Goal: Task Accomplishment & Management: Use online tool/utility

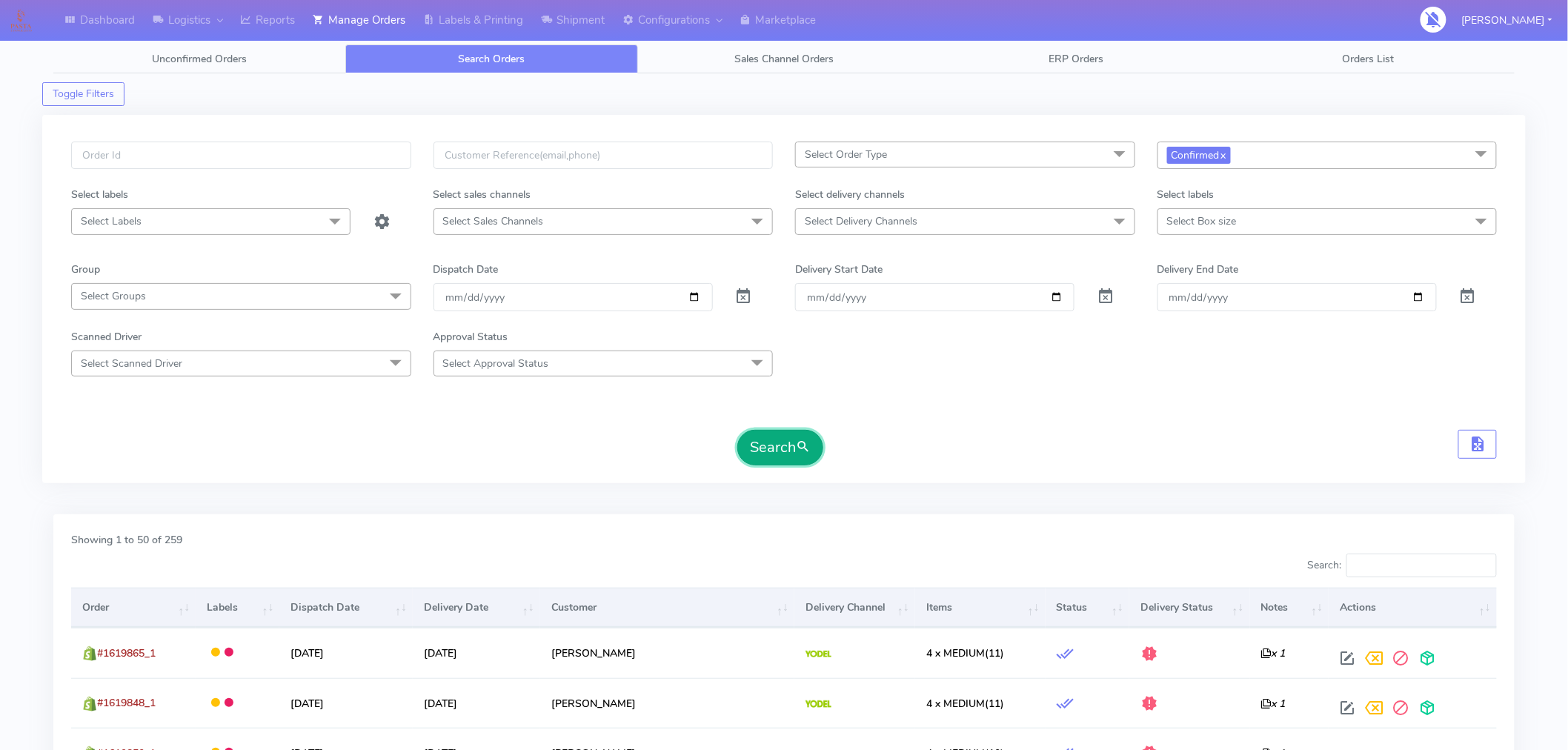
click at [789, 457] on button "Search" at bounding box center [780, 448] width 86 height 35
click at [810, 457] on button "Search" at bounding box center [780, 448] width 86 height 35
click at [1487, 448] on button "button" at bounding box center [1477, 444] width 38 height 29
click at [958, 226] on span "Select Delivery Channels" at bounding box center [966, 221] width 341 height 26
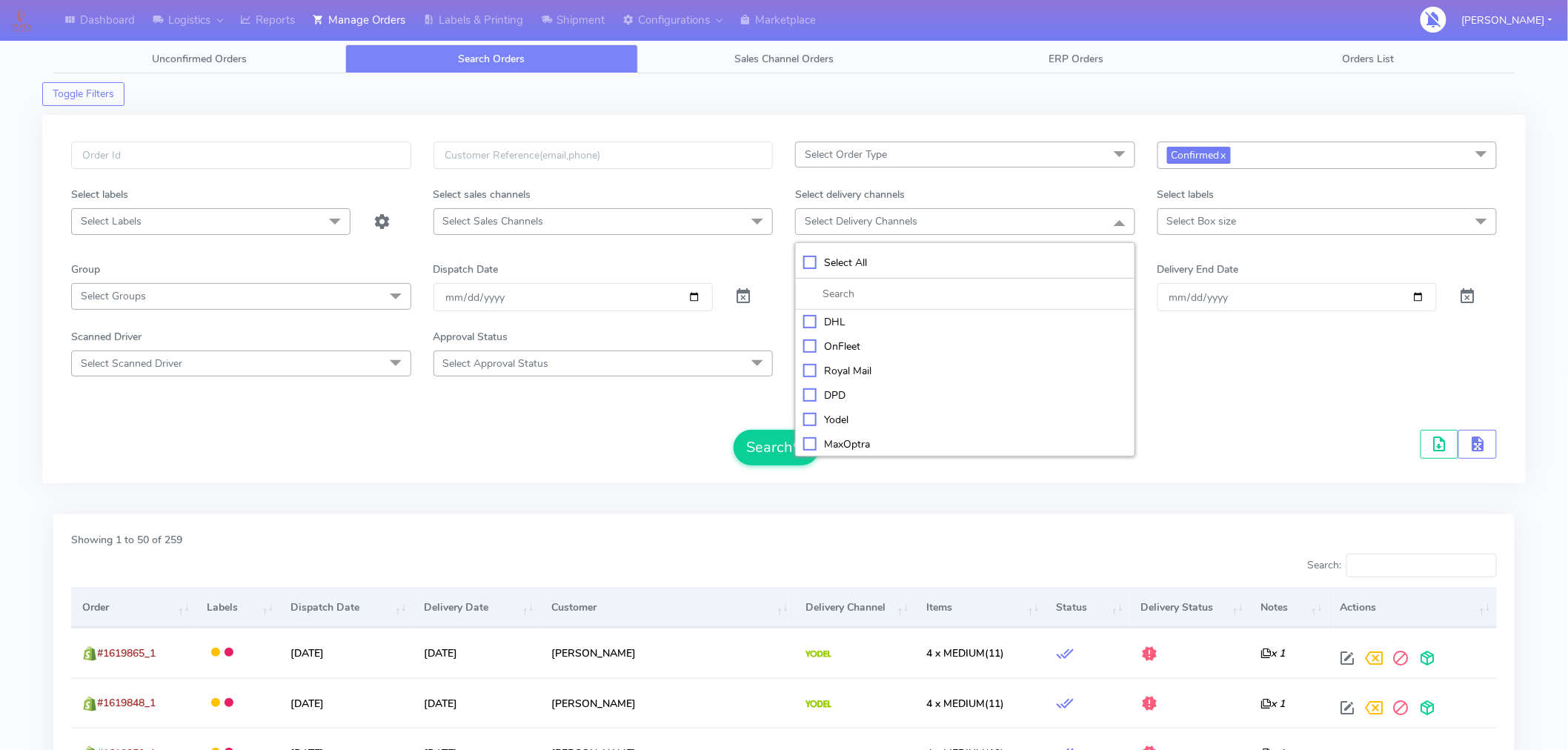
click at [842, 421] on div "Yodel" at bounding box center [965, 420] width 324 height 16
checkbox input "true"
click at [781, 450] on button "Search" at bounding box center [776, 449] width 86 height 35
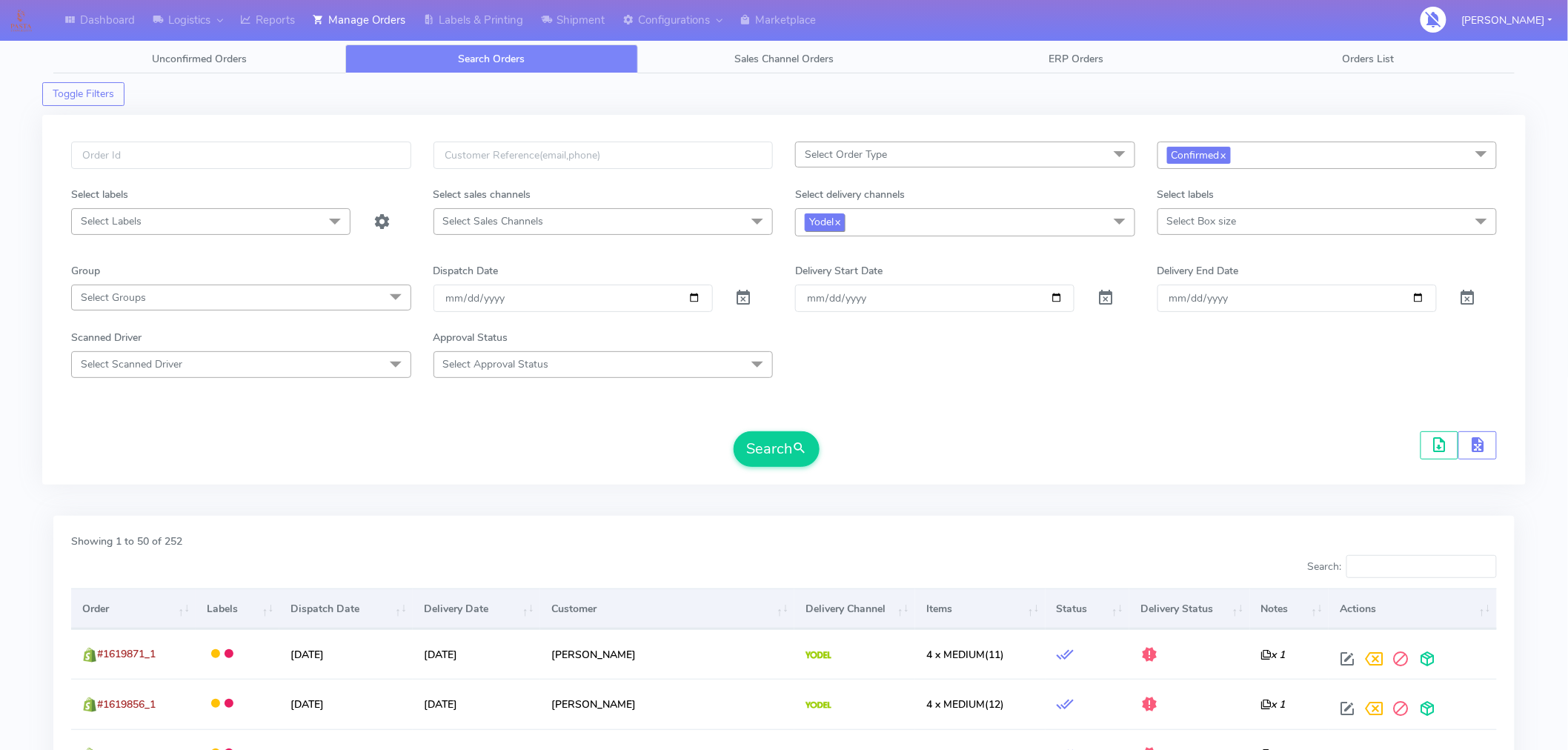
click at [845, 224] on span "Yodel x" at bounding box center [825, 221] width 40 height 17
click at [836, 227] on span "Yodel x" at bounding box center [825, 221] width 40 height 17
click at [839, 228] on link "x" at bounding box center [837, 221] width 7 height 16
click at [909, 150] on span "Select Order Type" at bounding box center [966, 155] width 341 height 26
click at [847, 255] on div "MEALS" at bounding box center [965, 255] width 324 height 16
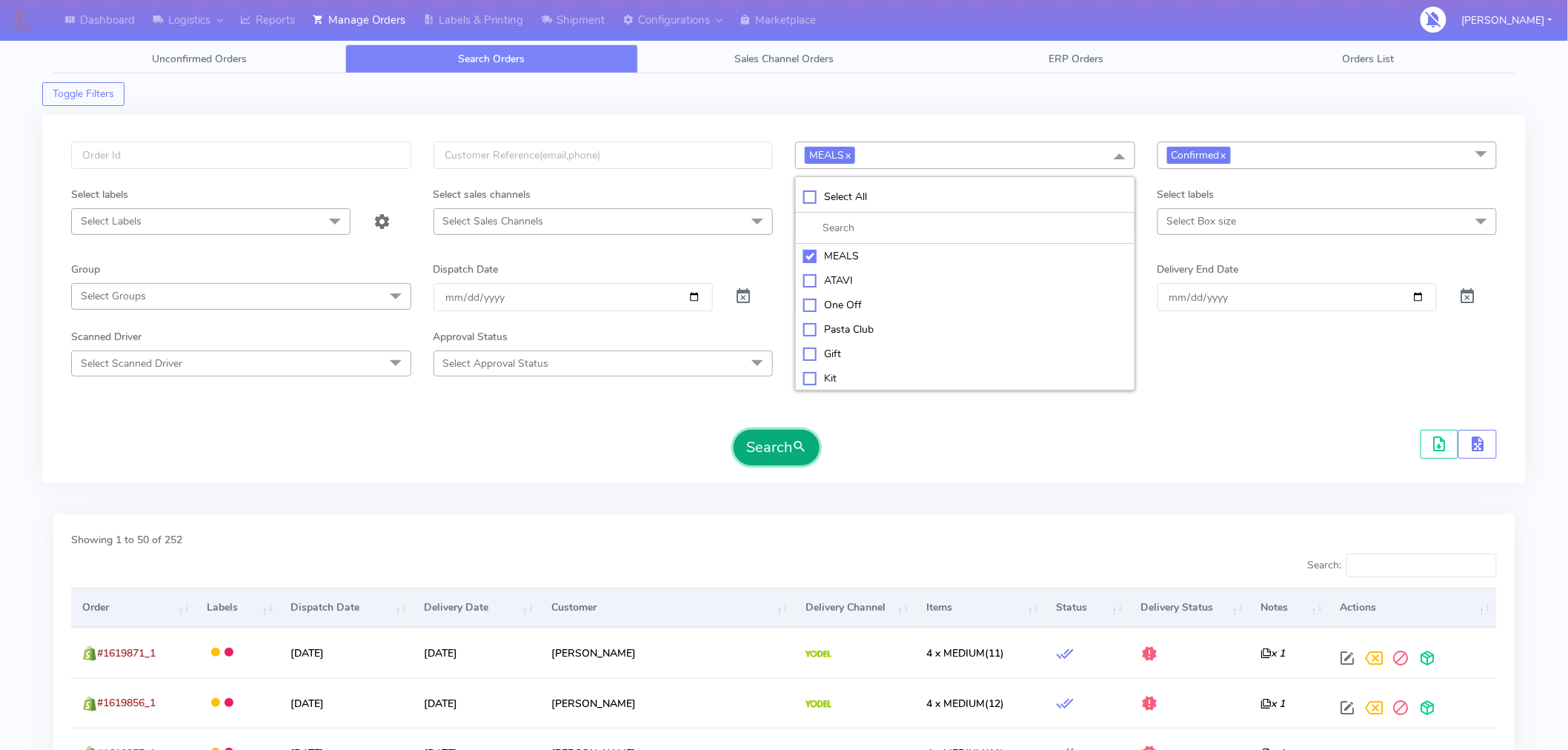
click at [783, 440] on button "Search" at bounding box center [776, 448] width 86 height 35
click at [849, 147] on span "MEALS x" at bounding box center [830, 155] width 50 height 17
click at [813, 260] on div "MEALS" at bounding box center [965, 256] width 324 height 16
checkbox input "false"
click at [715, 422] on form "Select Order Type Select All MEALS ATAVI One Off Pasta Club Gift Kit Event Unkn…" at bounding box center [784, 303] width 1425 height 324
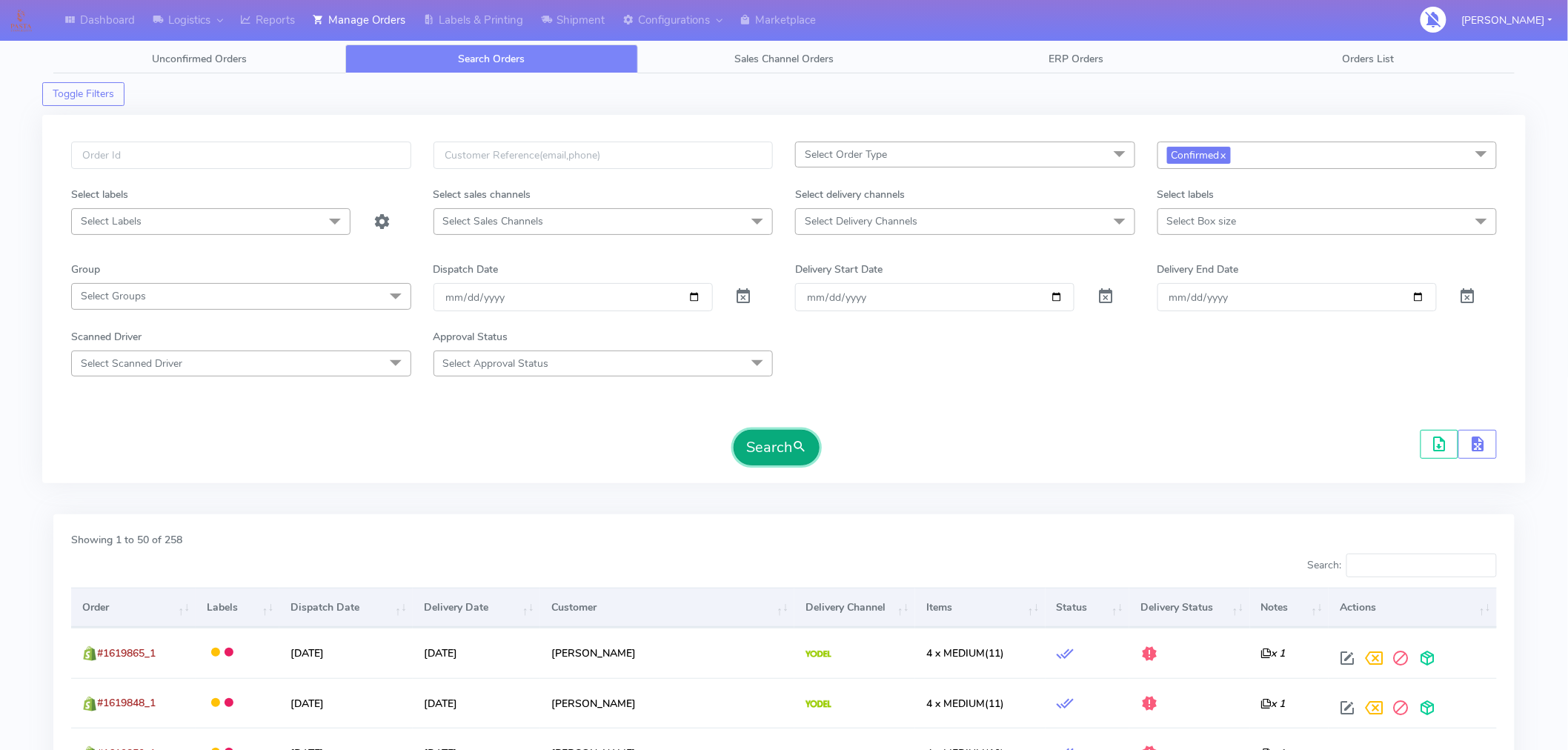
click at [757, 446] on button "Search" at bounding box center [776, 448] width 86 height 35
click at [886, 157] on span "Select Order Type" at bounding box center [847, 155] width 83 height 14
click at [823, 383] on div "Kit" at bounding box center [965, 377] width 324 height 16
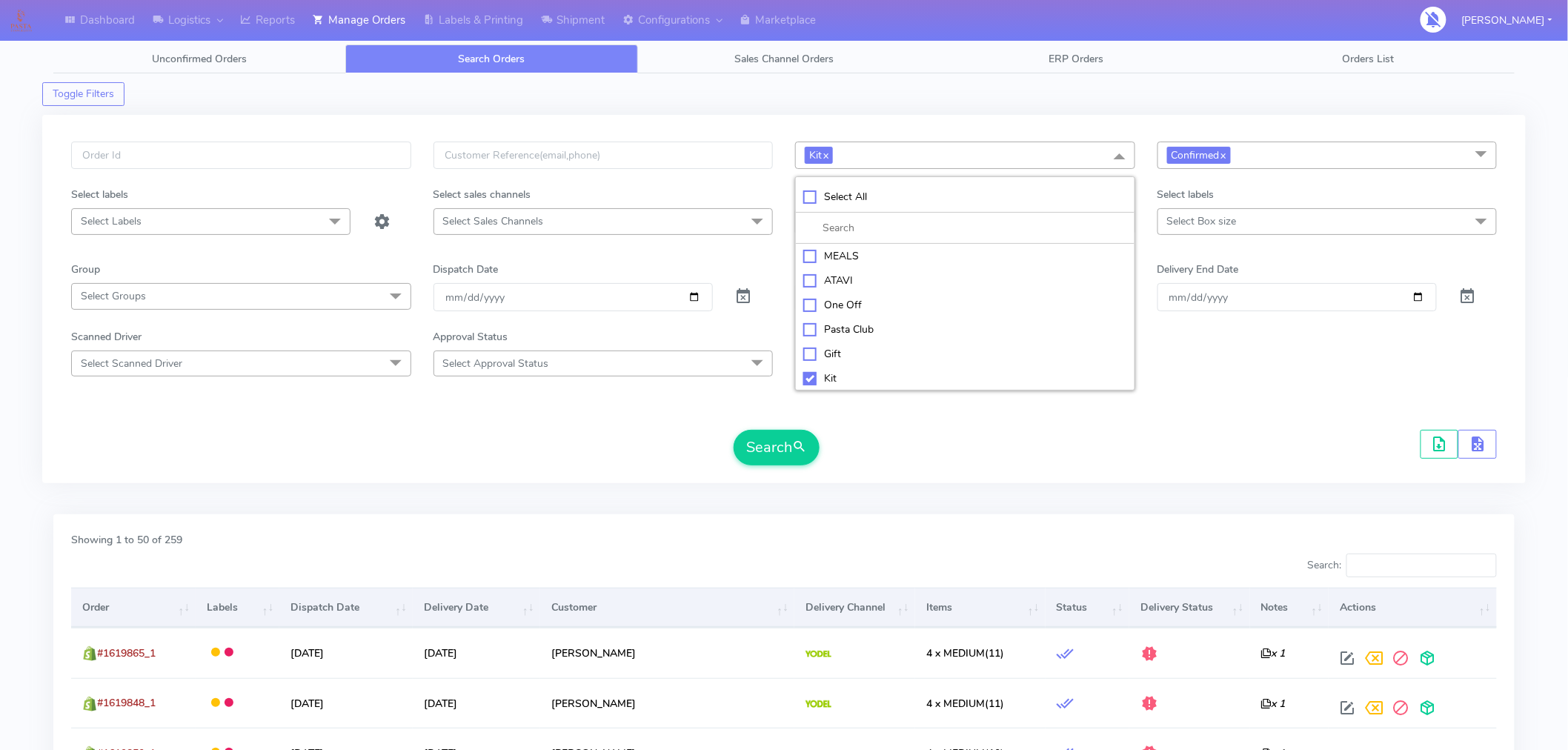
click at [872, 417] on form "Kit x Select All MEALS ATAVI One Off Pasta Club Gift Kit Event Unknown QCOM Con…" at bounding box center [784, 303] width 1425 height 324
click at [789, 443] on button "Search" at bounding box center [776, 448] width 86 height 35
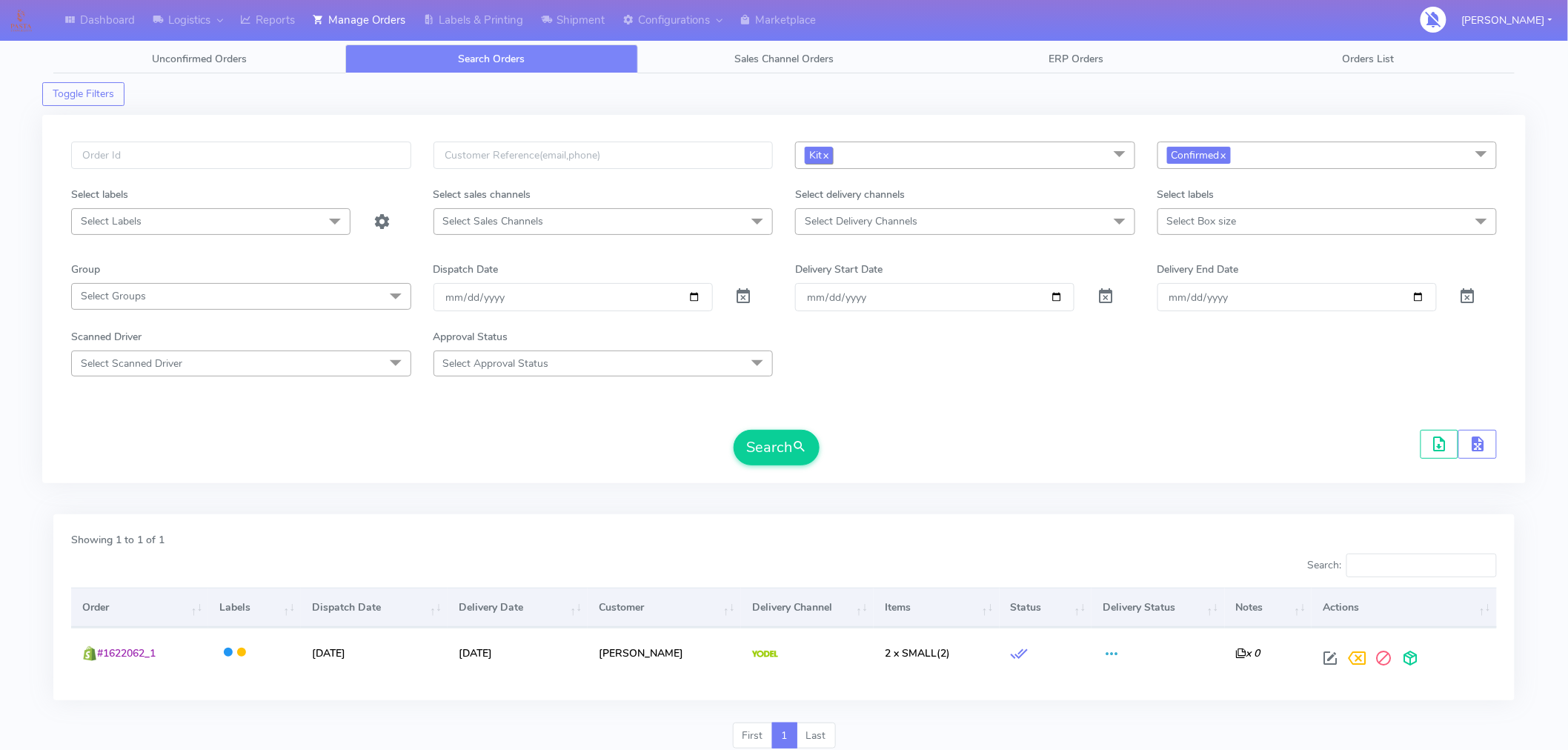
click at [828, 157] on link "x" at bounding box center [825, 155] width 7 height 16
checkbox input "false"
click at [904, 397] on form "Select Order Type Select All MEALS ATAVI One Off Pasta Club Gift Kit Event Unkn…" at bounding box center [784, 303] width 1425 height 324
click at [783, 456] on button "Search" at bounding box center [776, 448] width 86 height 35
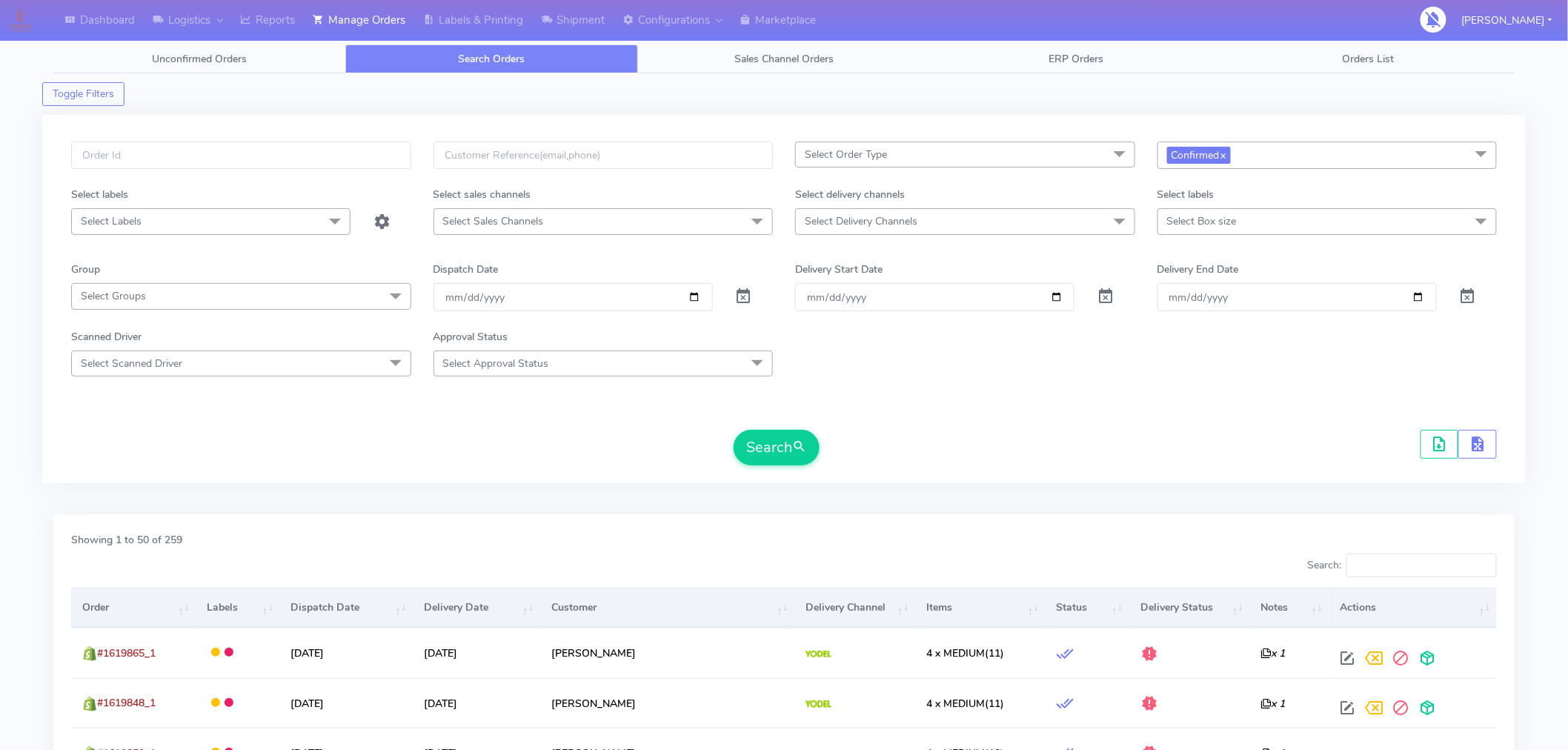
click at [905, 164] on span "Select Order Type" at bounding box center [966, 155] width 341 height 26
click at [847, 253] on div "MEALS" at bounding box center [965, 255] width 324 height 16
checkbox input "true"
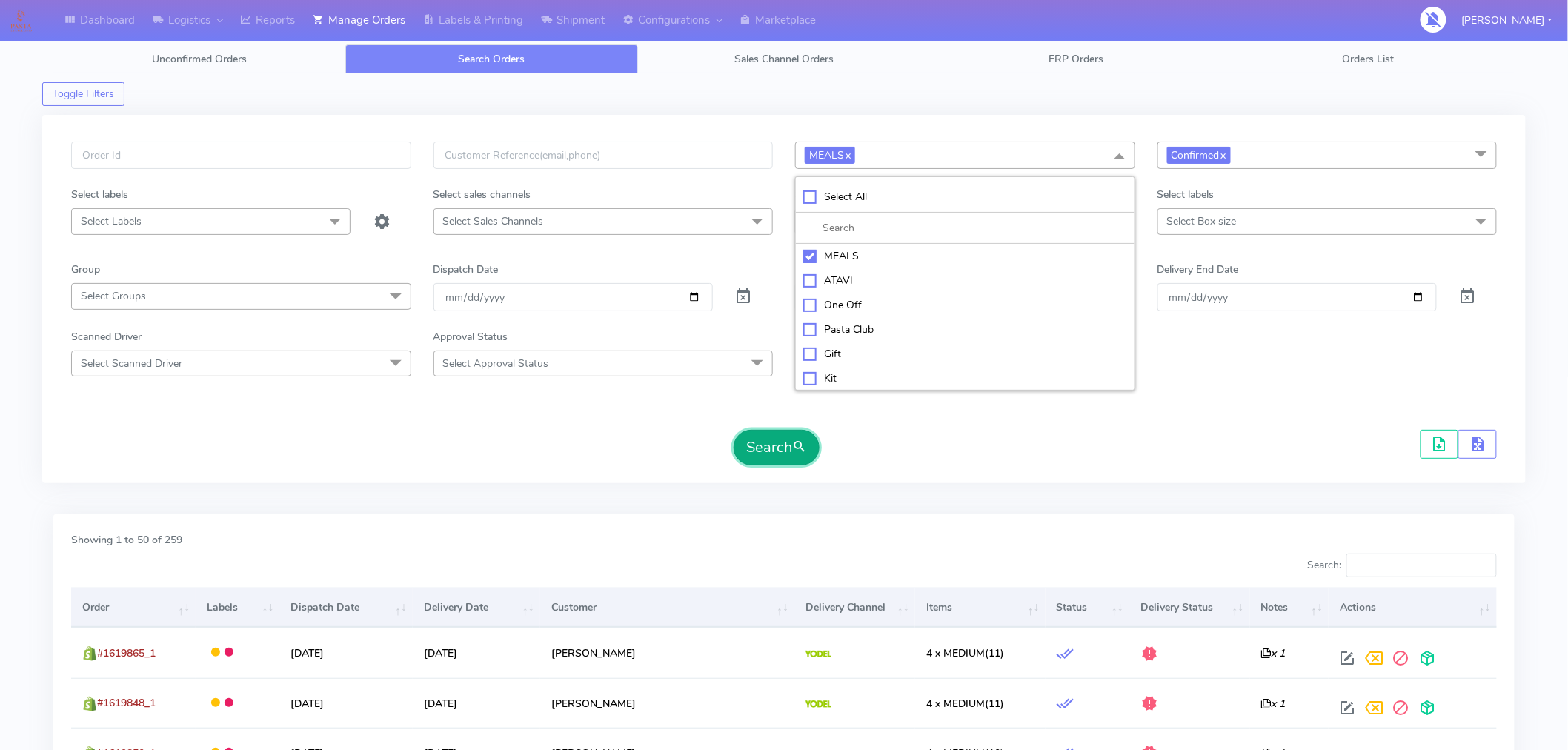
click at [775, 452] on button "Search" at bounding box center [776, 448] width 86 height 35
click at [991, 418] on form "MEALS x Select All MEALS ATAVI One Off Pasta Club Gift Kit Event Unknown QCOM C…" at bounding box center [784, 303] width 1425 height 324
click at [1131, 419] on form "MEALS x Select All MEALS ATAVI One Off Pasta Club Gift Kit Event Unknown QCOM C…" at bounding box center [784, 303] width 1425 height 324
